Goal: Navigation & Orientation: Find specific page/section

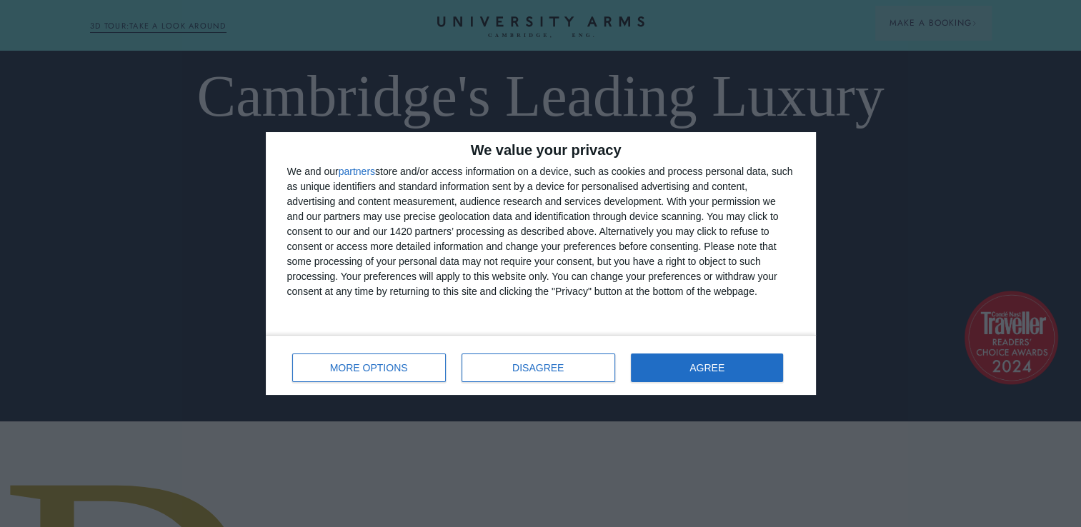
scroll to position [286, 0]
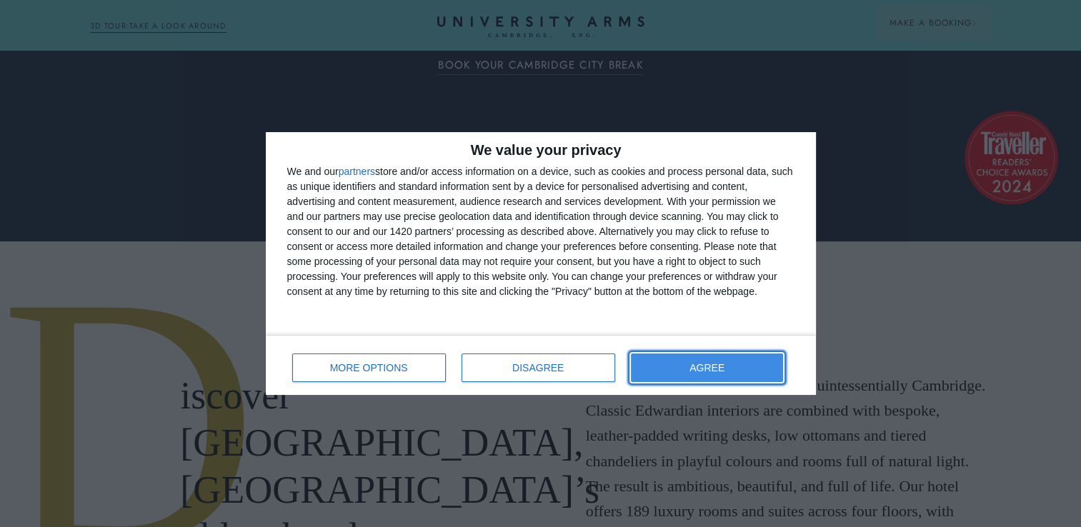
click at [760, 363] on button "AGREE" at bounding box center [707, 368] width 153 height 29
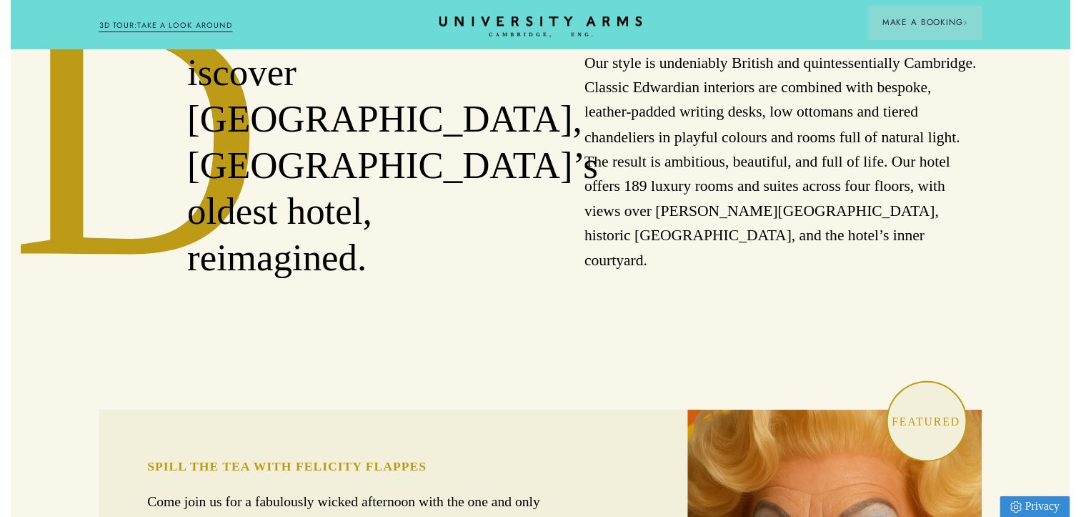
scroll to position [0, 0]
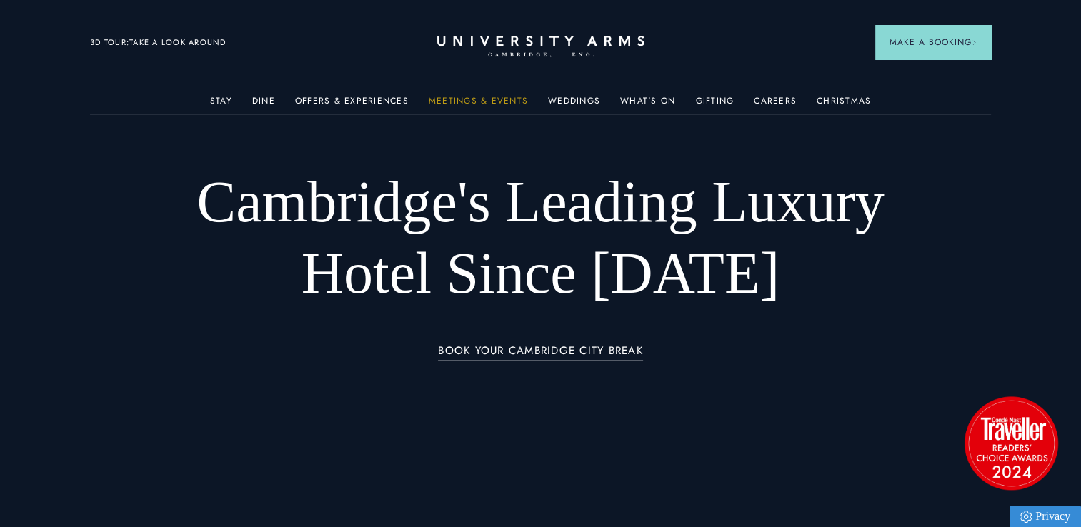
click at [484, 98] on link "Meetings & Events" at bounding box center [478, 105] width 99 height 19
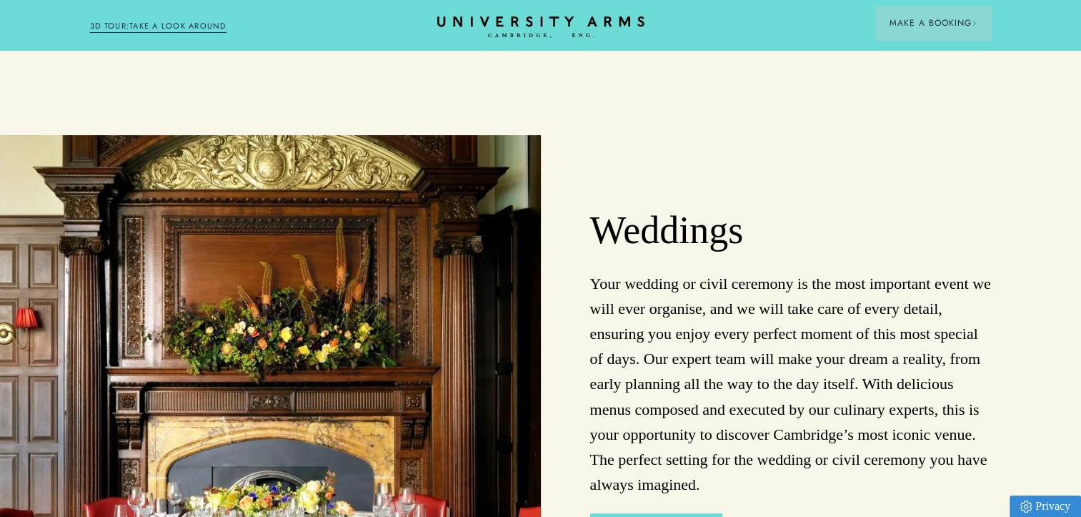
scroll to position [5789, 0]
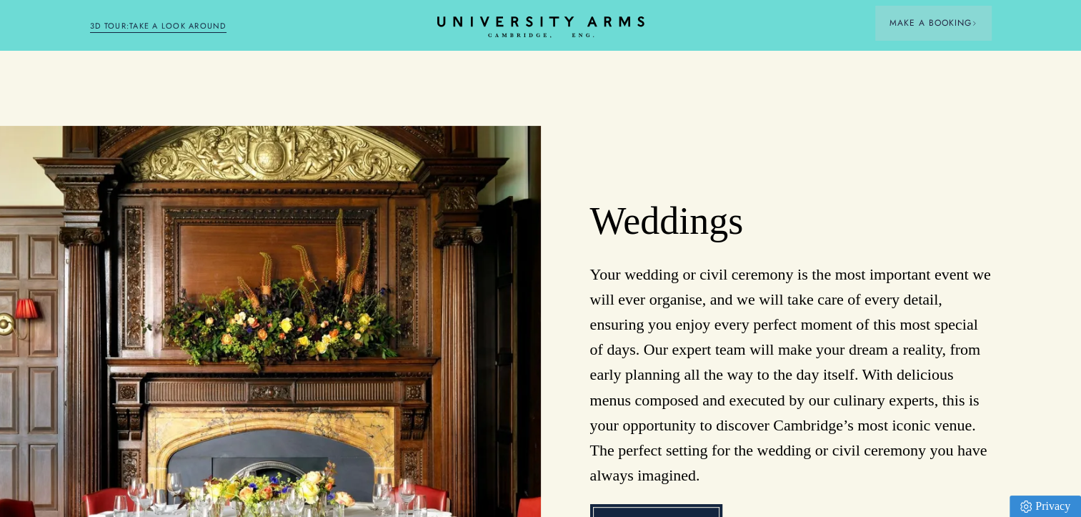
click at [662, 504] on link "Weddings" at bounding box center [656, 522] width 132 height 37
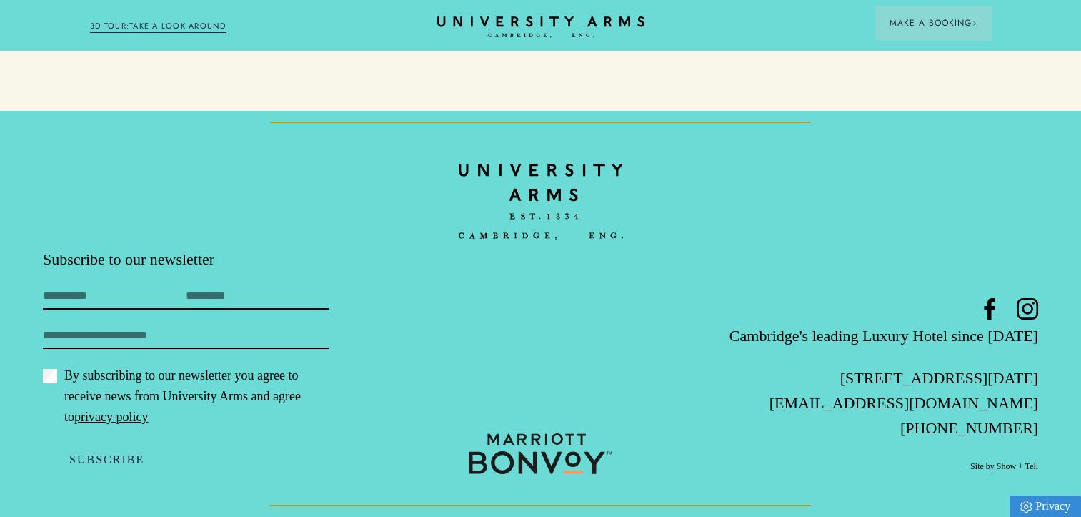
scroll to position [5352, 0]
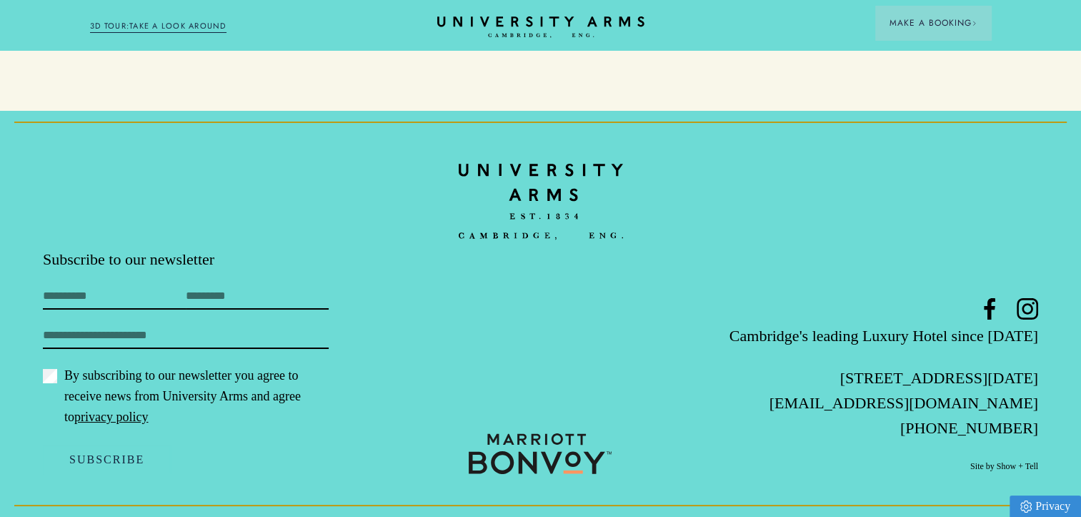
drag, startPoint x: 1076, startPoint y: 476, endPoint x: 1067, endPoint y: 439, distance: 38.3
click at [1067, 439] on footer "Subscribe to our newsletter First Name Last Name Email By subscribing to our ne…" at bounding box center [540, 314] width 1081 height 406
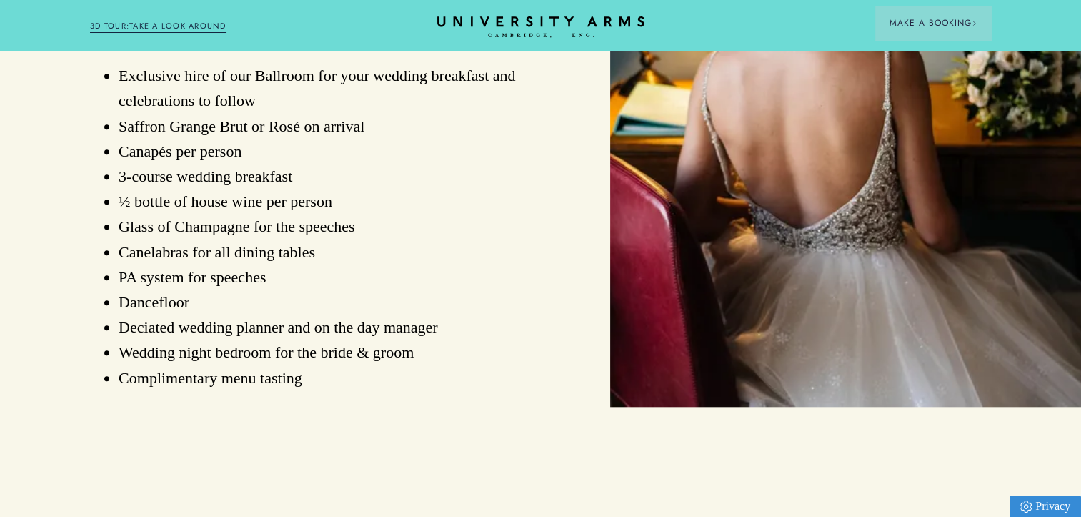
scroll to position [0, 0]
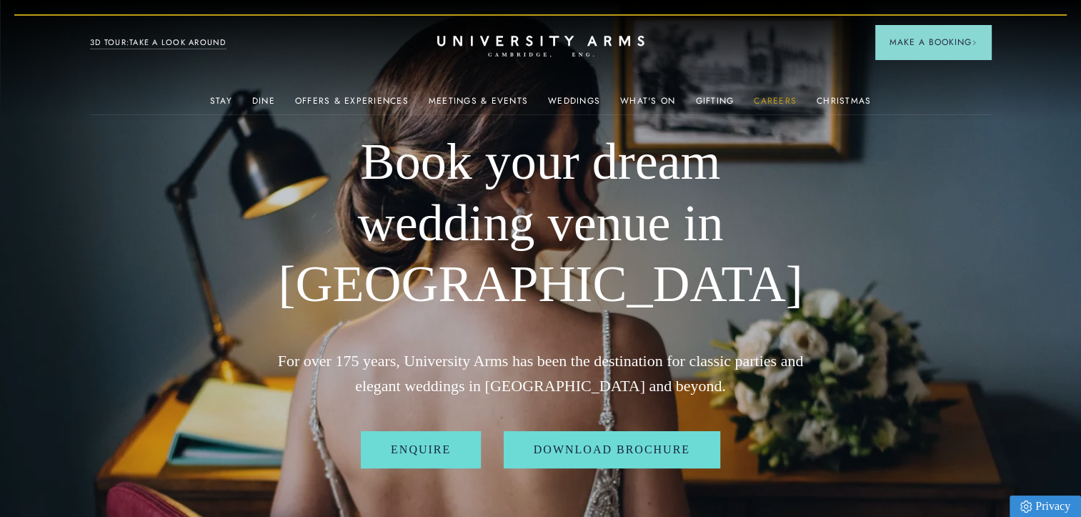
click at [761, 101] on link "Careers" at bounding box center [775, 105] width 43 height 19
